Goal: Contribute content

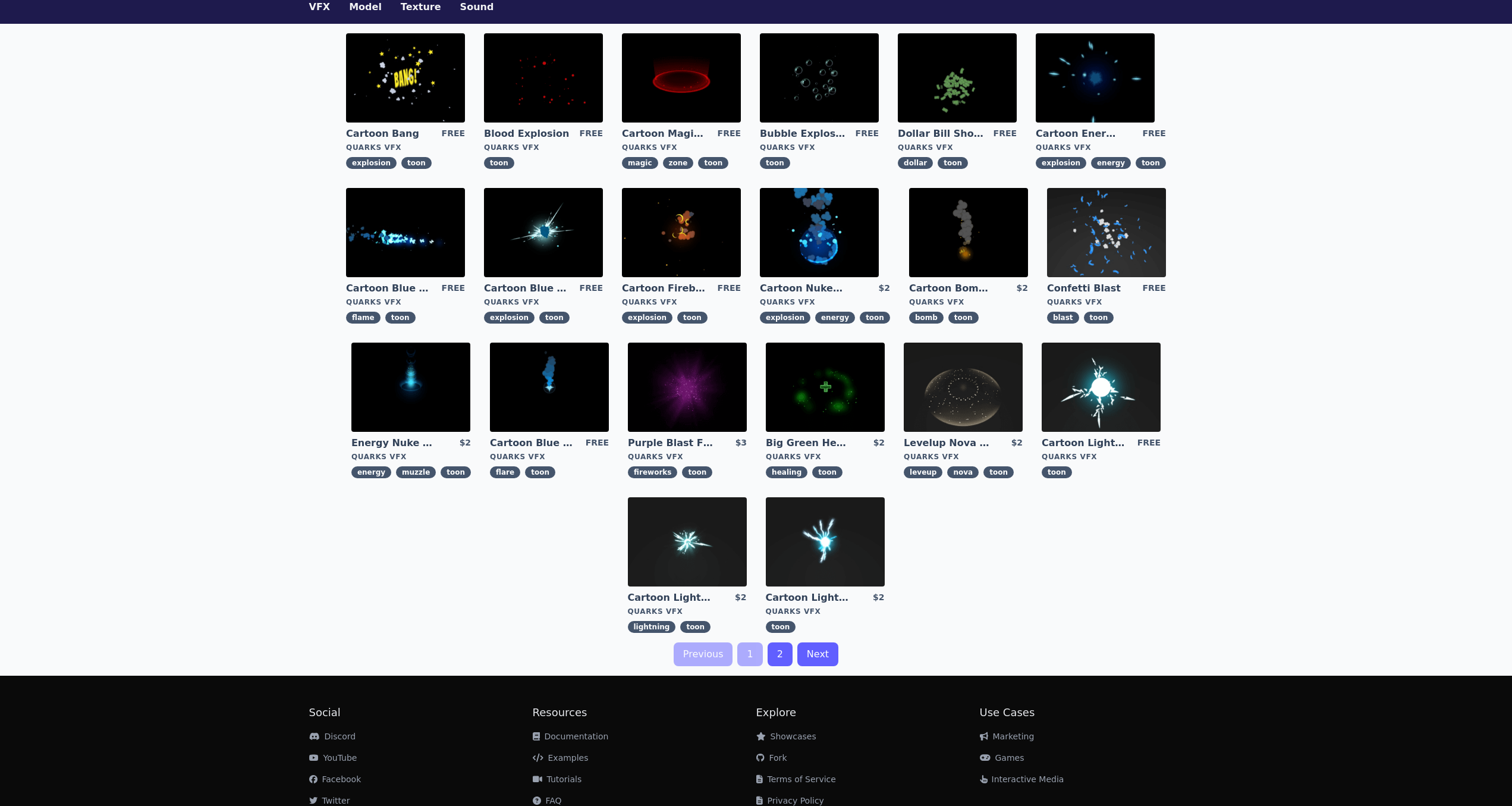
scroll to position [60, 0]
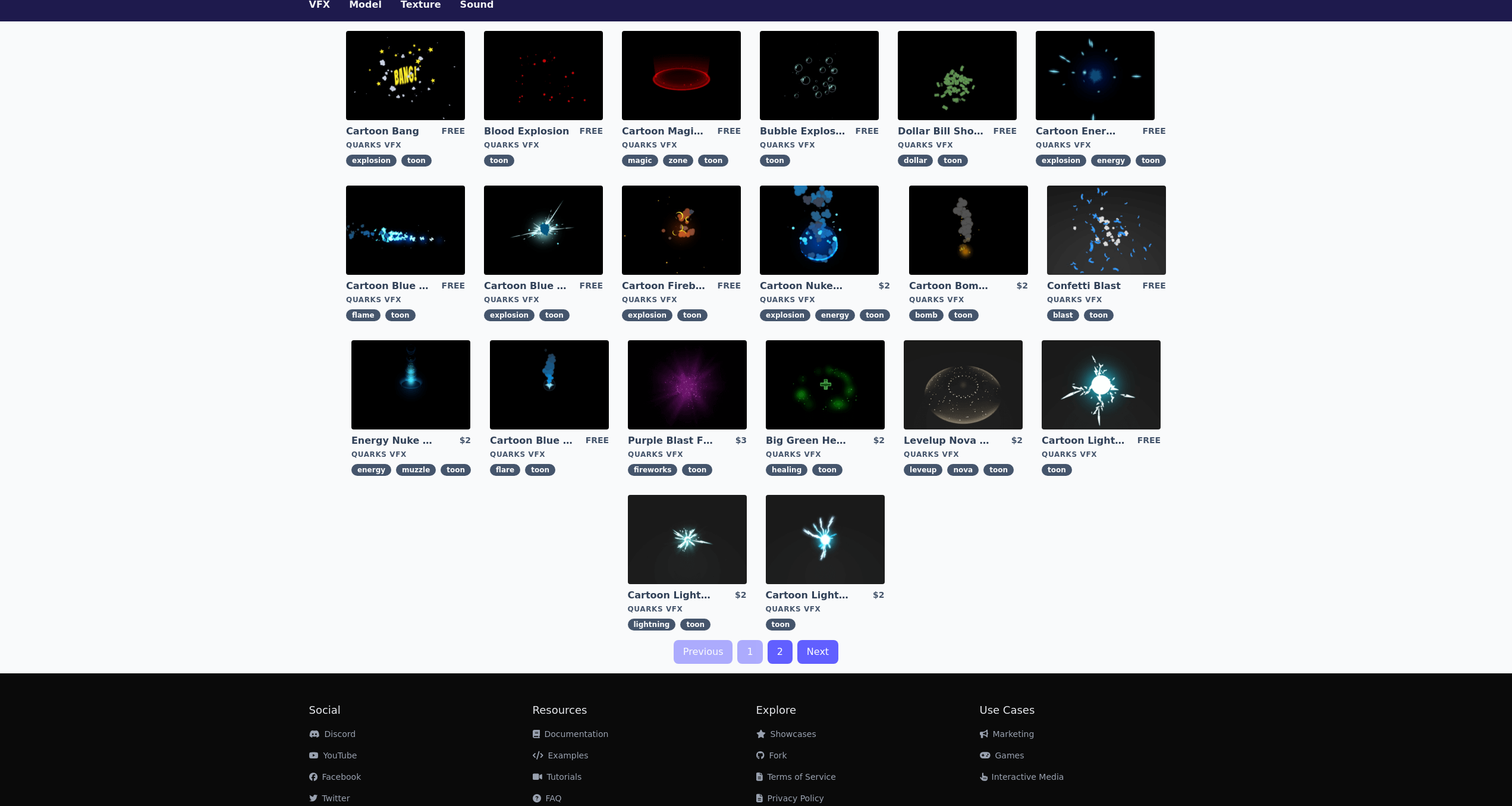
click at [946, 397] on img at bounding box center [963, 384] width 119 height 89
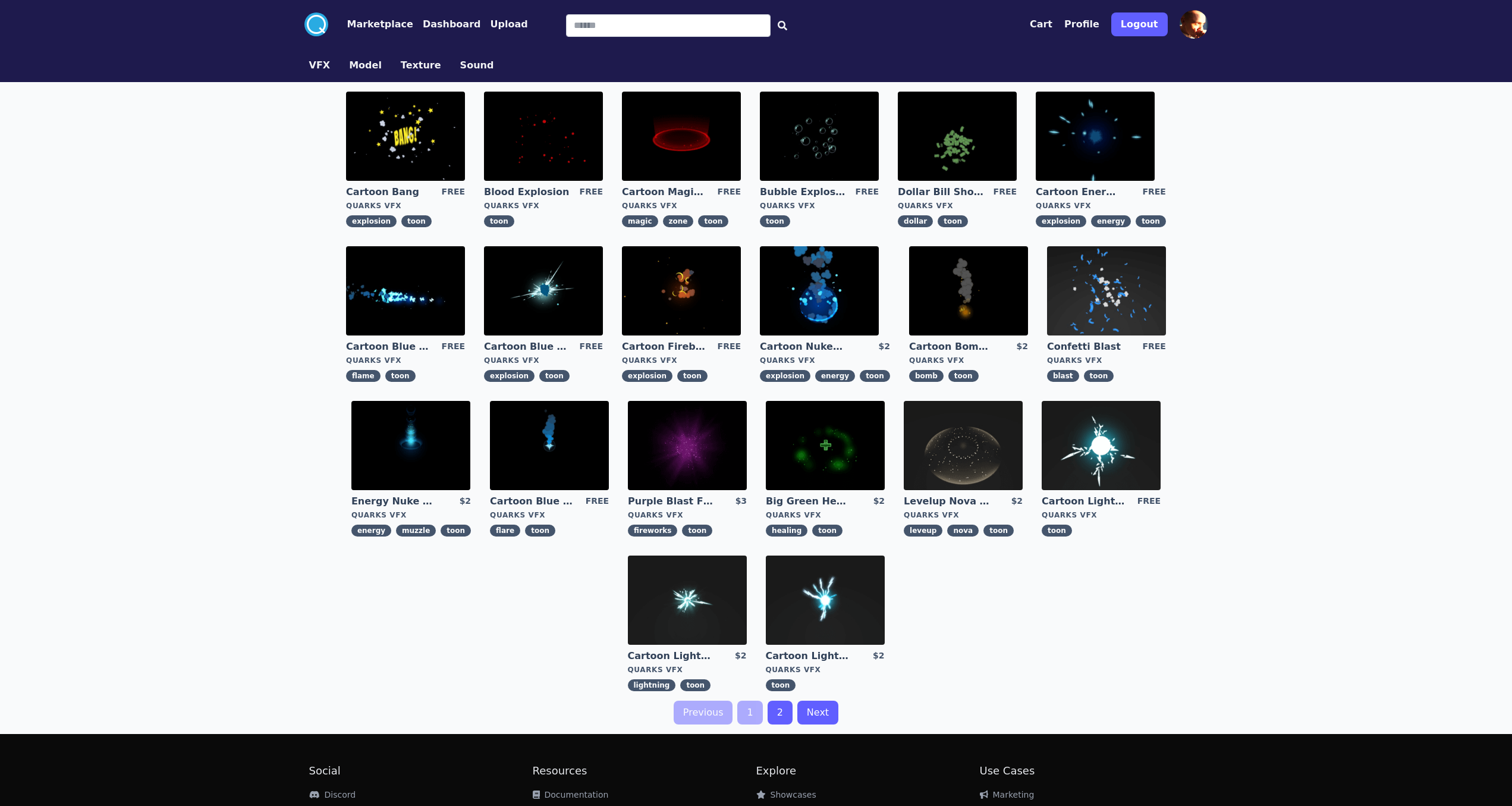
click at [1102, 304] on img at bounding box center [1107, 290] width 119 height 89
click at [1074, 132] on img at bounding box center [1096, 136] width 119 height 89
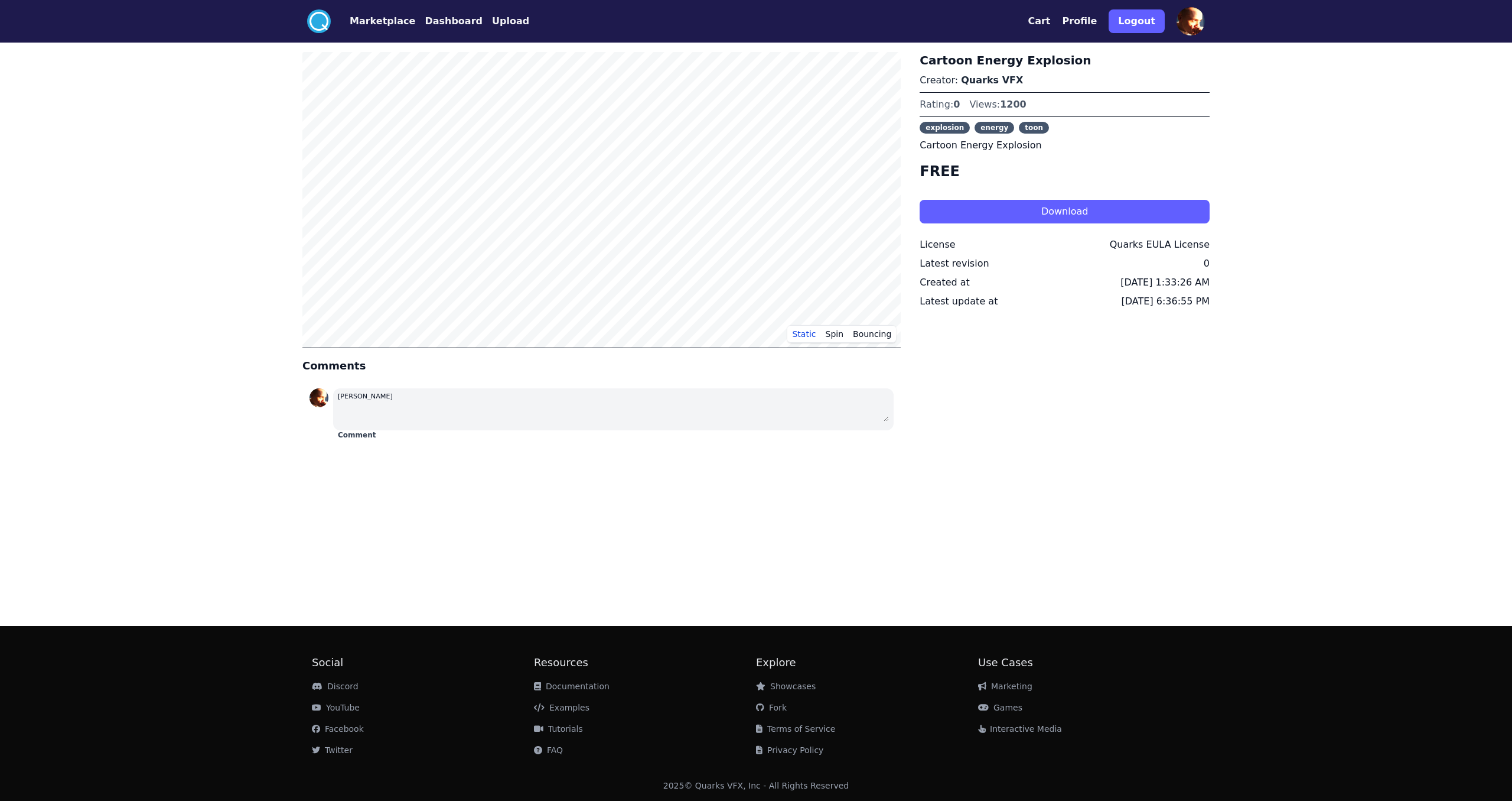
click at [455, 24] on button "Dashboard" at bounding box center [454, 21] width 58 height 14
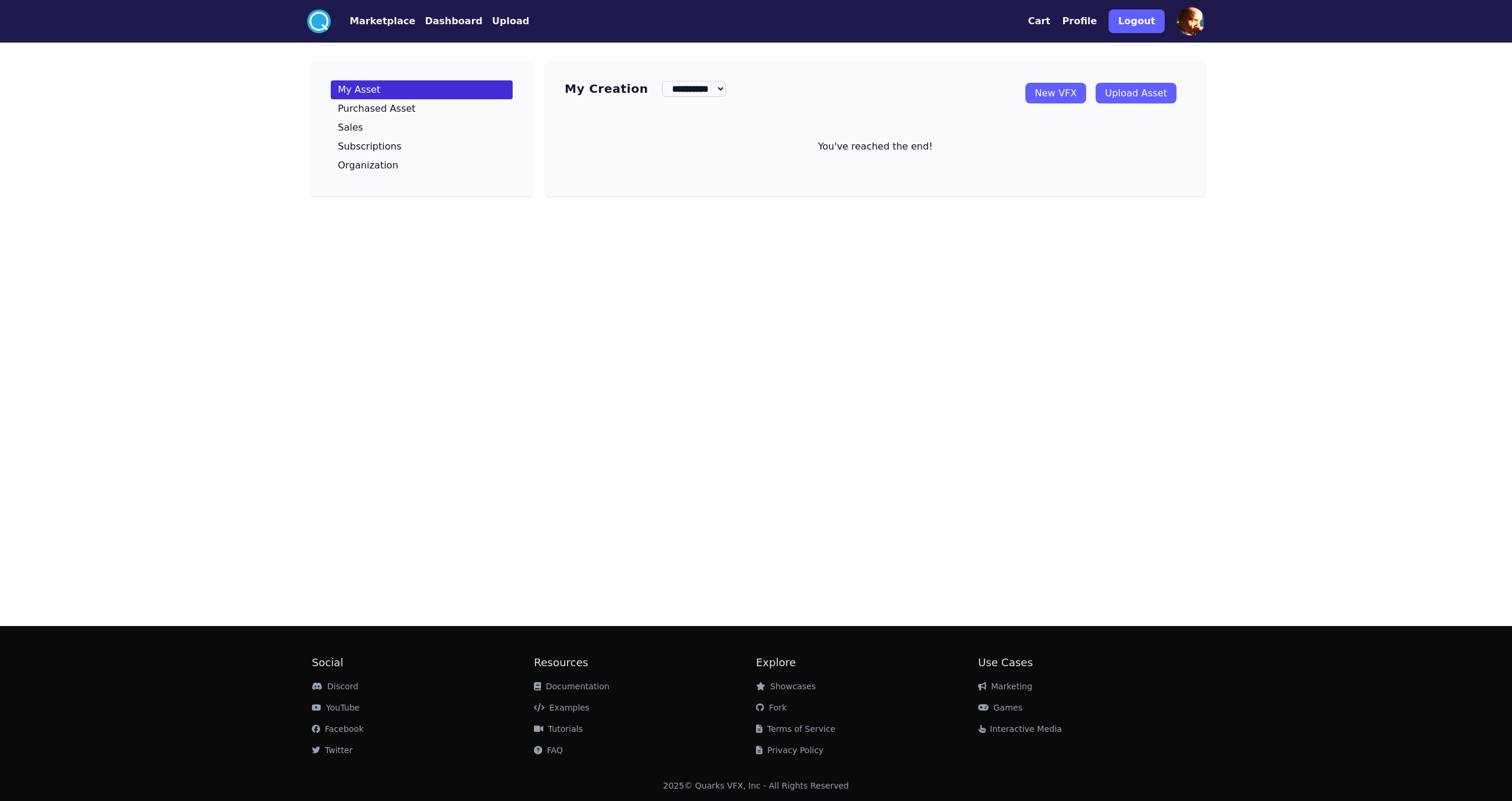
click at [1060, 96] on link "New VFX" at bounding box center [1055, 93] width 61 height 20
